Goal: Task Accomplishment & Management: Complete application form

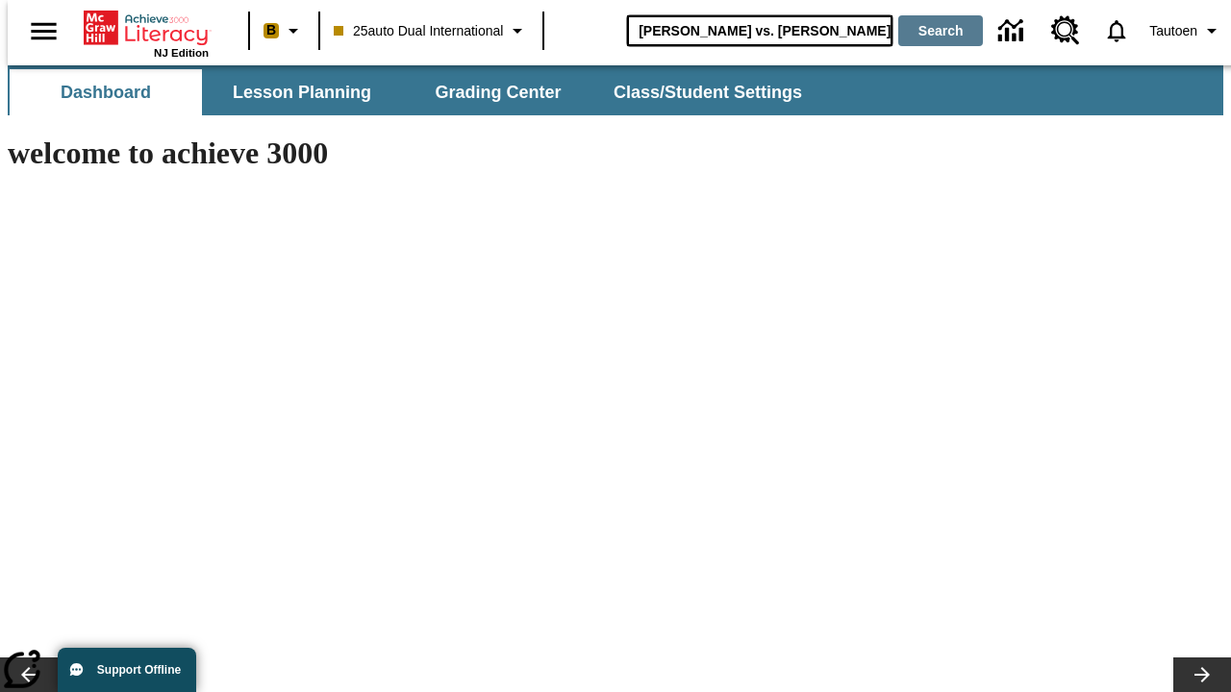
type input "Michelangelo vs. Leonardo"
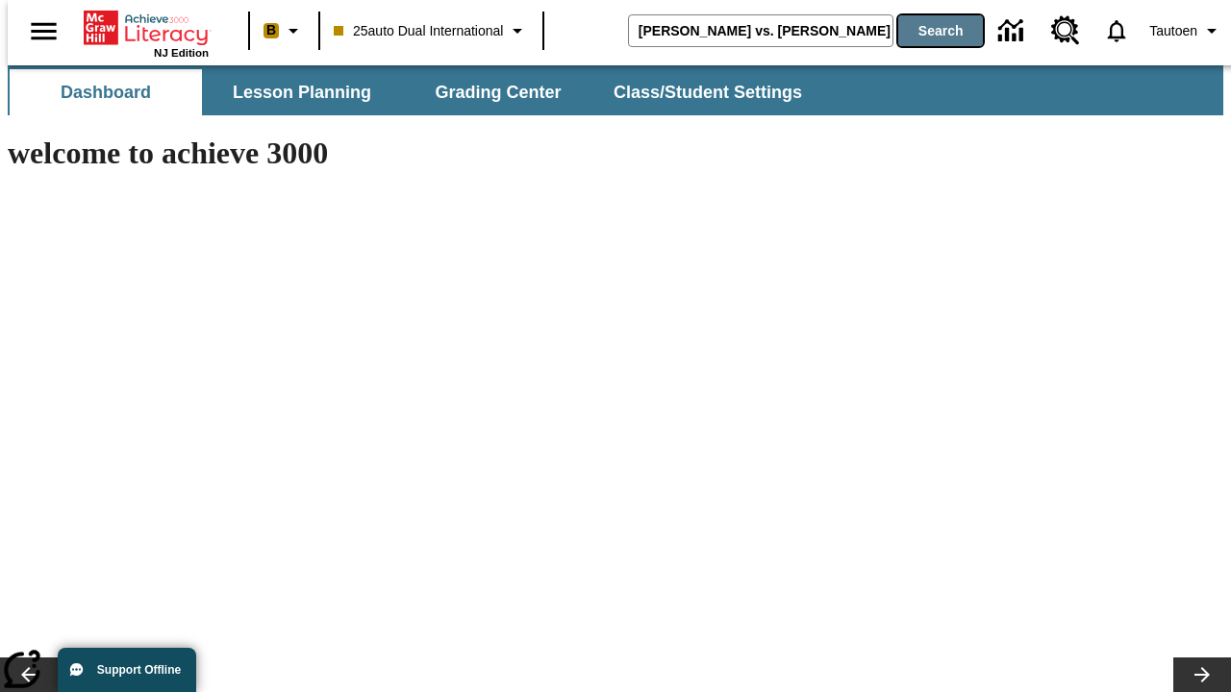
click at [928, 31] on button "Search" at bounding box center [940, 30] width 85 height 31
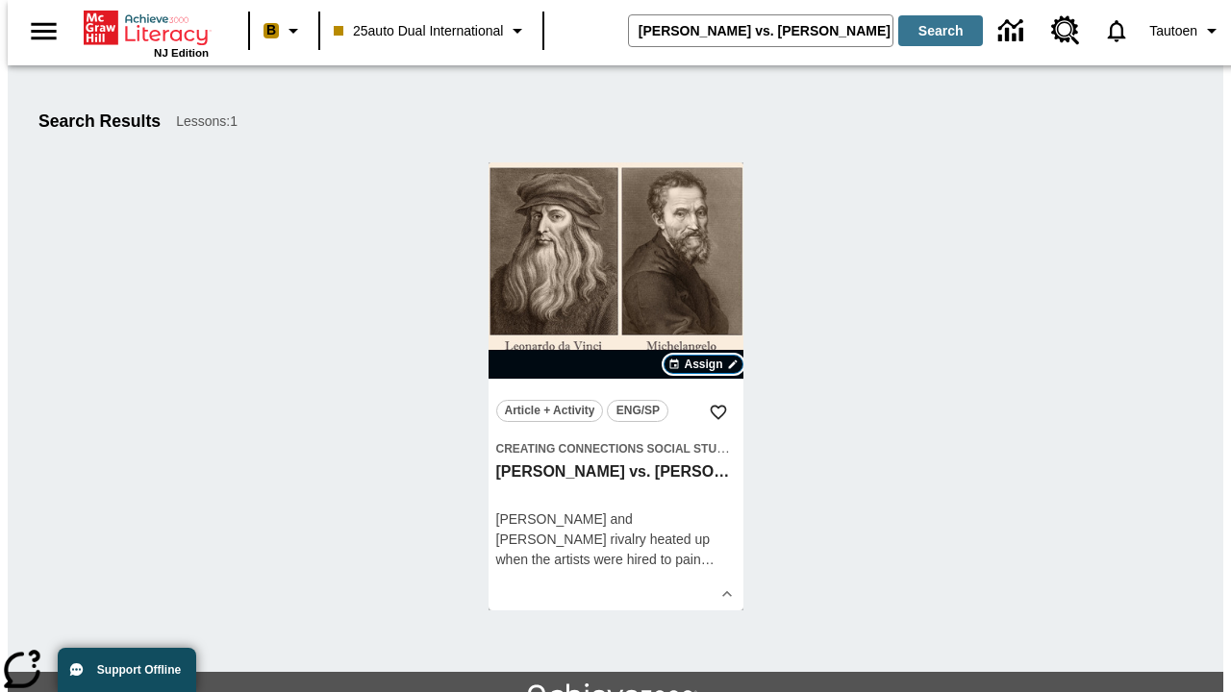
click at [704, 364] on span "Assign" at bounding box center [703, 364] width 38 height 17
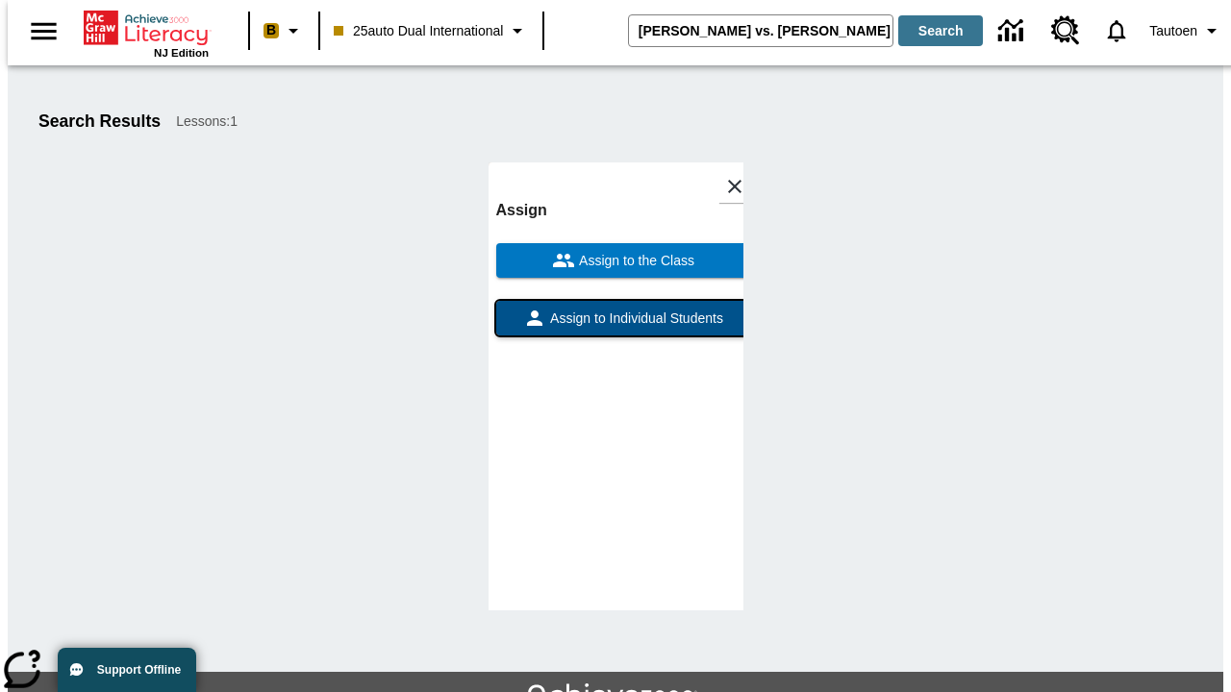
click at [615, 309] on span "Assign to Individual Students" at bounding box center [634, 319] width 177 height 20
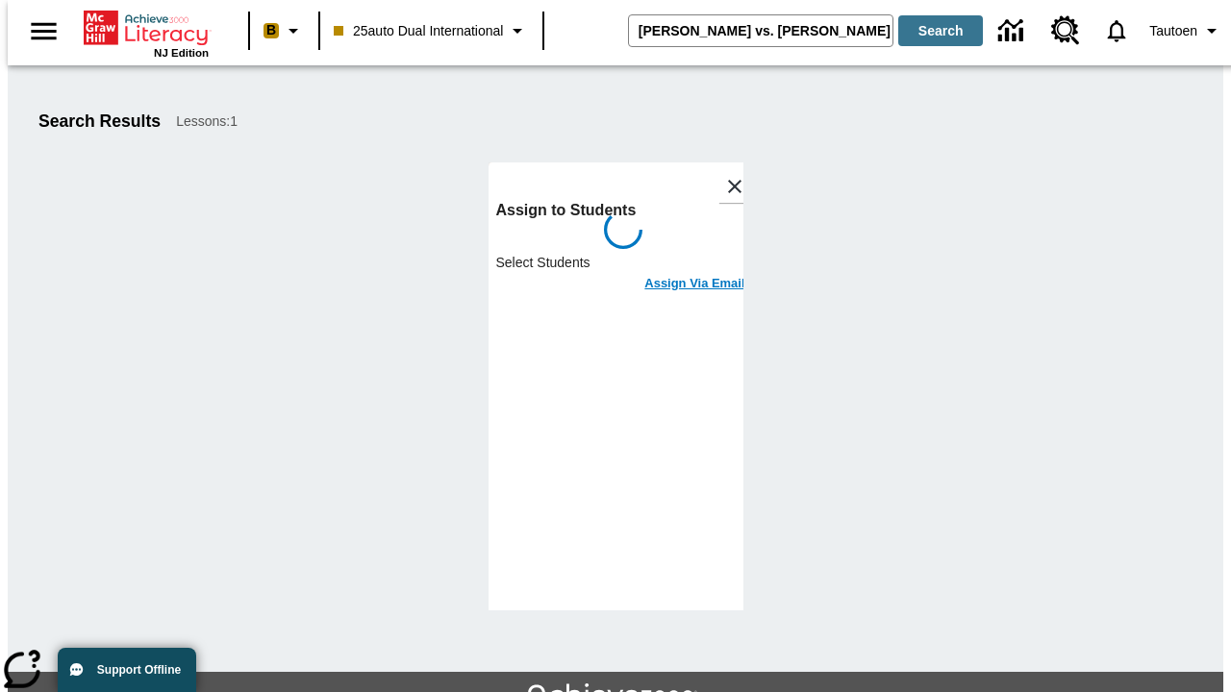
scroll to position [105, 0]
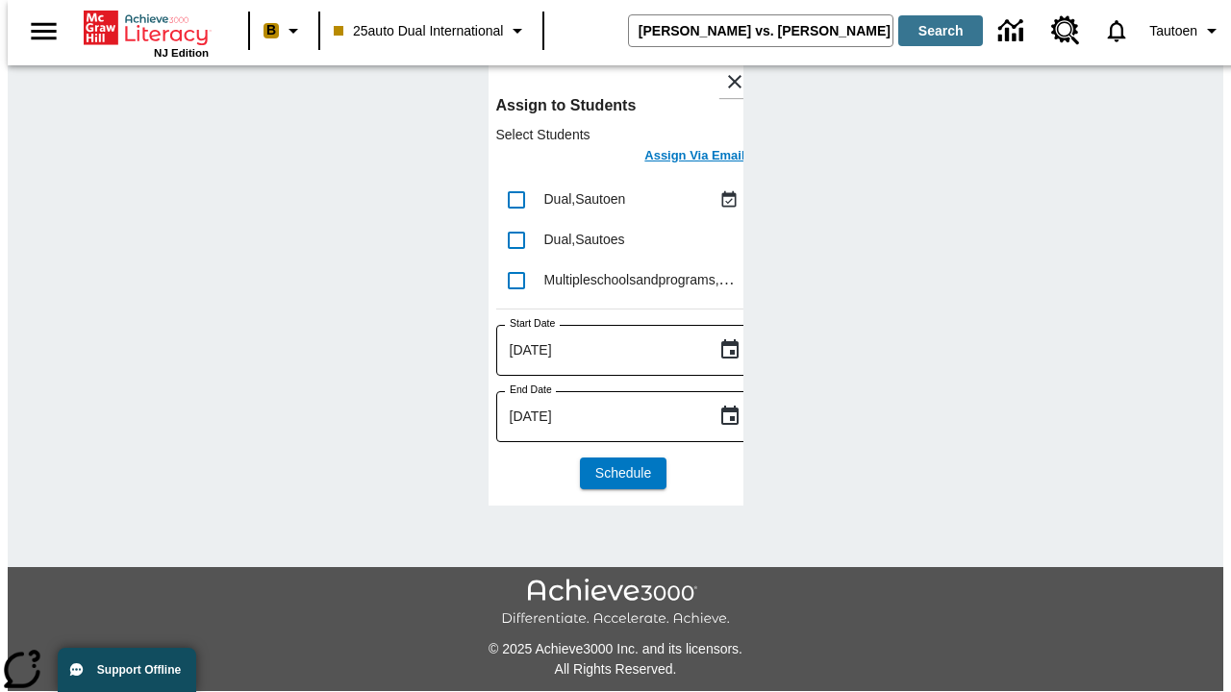
click at [680, 158] on h6 "Assign Via Email" at bounding box center [694, 156] width 100 height 22
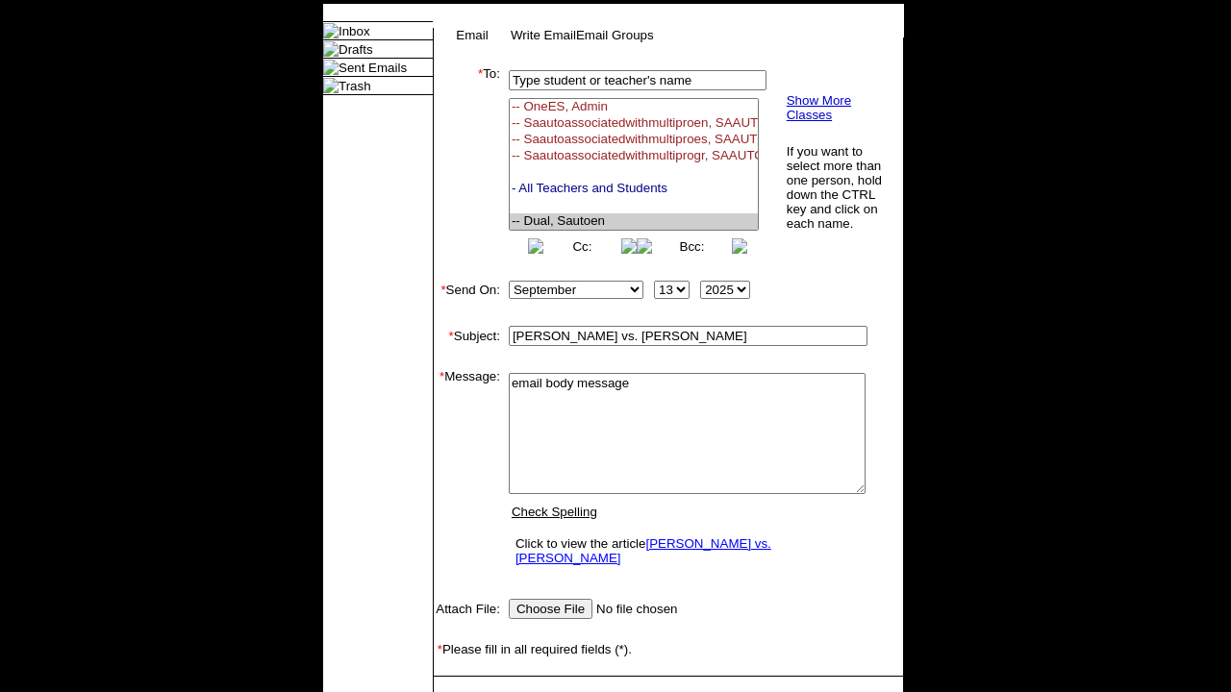
select select "U,21476361,1"
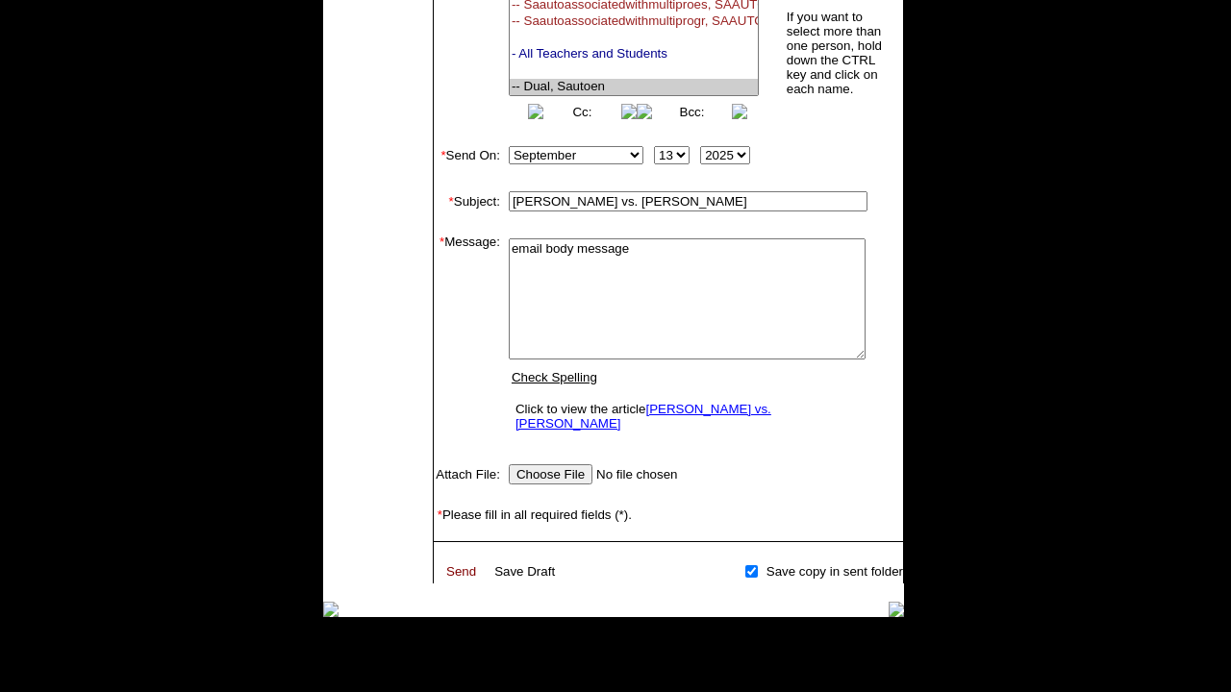
type textarea "email body message"
click at [462, 565] on link "Send" at bounding box center [461, 572] width 30 height 14
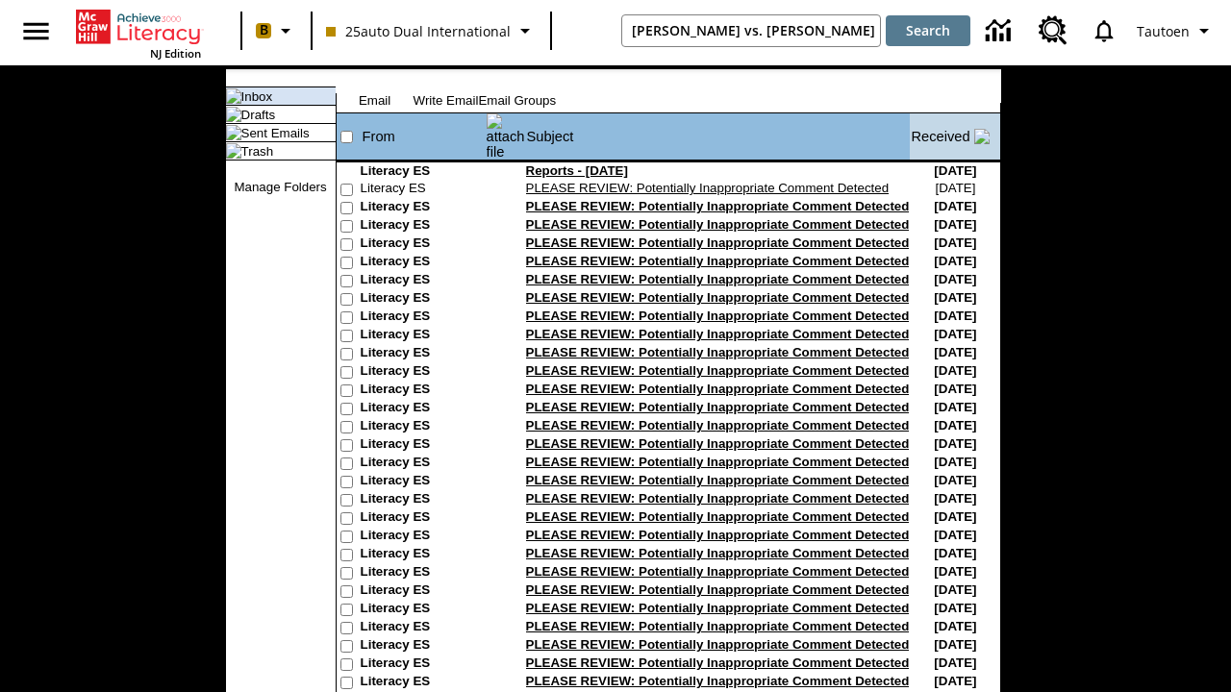
type input "[PERSON_NAME] vs. [PERSON_NAME]"
click at [928, 31] on button "Search" at bounding box center [928, 30] width 85 height 31
